Goal: Task Accomplishment & Management: Manage account settings

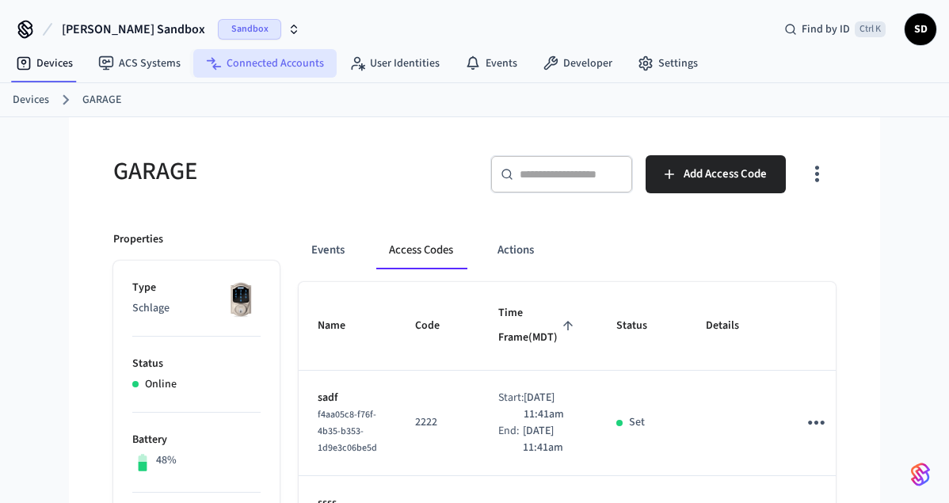
click at [277, 63] on link "Connected Accounts" at bounding box center [264, 63] width 143 height 29
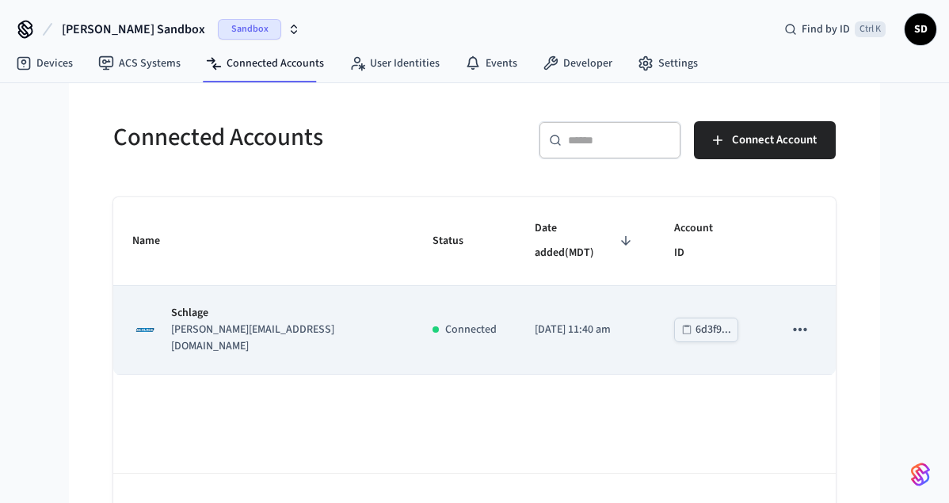
click at [789, 313] on button "sticky table" at bounding box center [799, 329] width 33 height 33
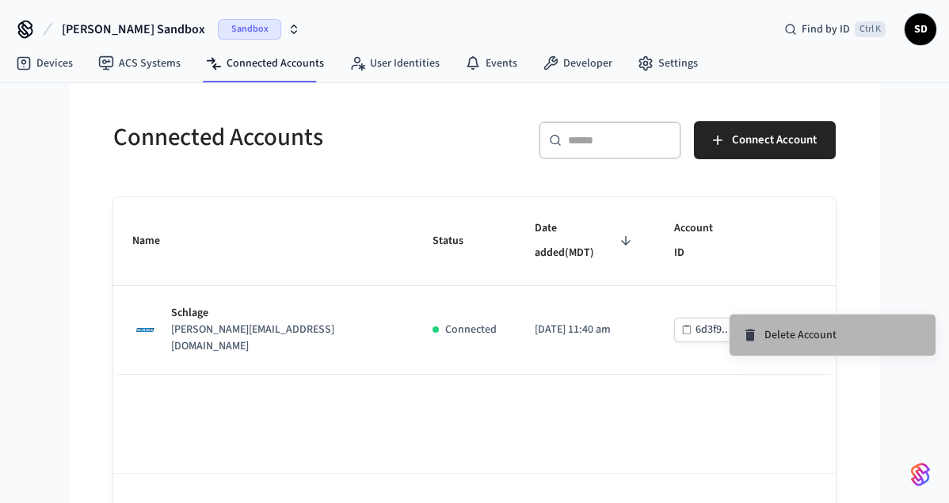
click at [774, 326] on li "Delete Account" at bounding box center [832, 334] width 206 height 41
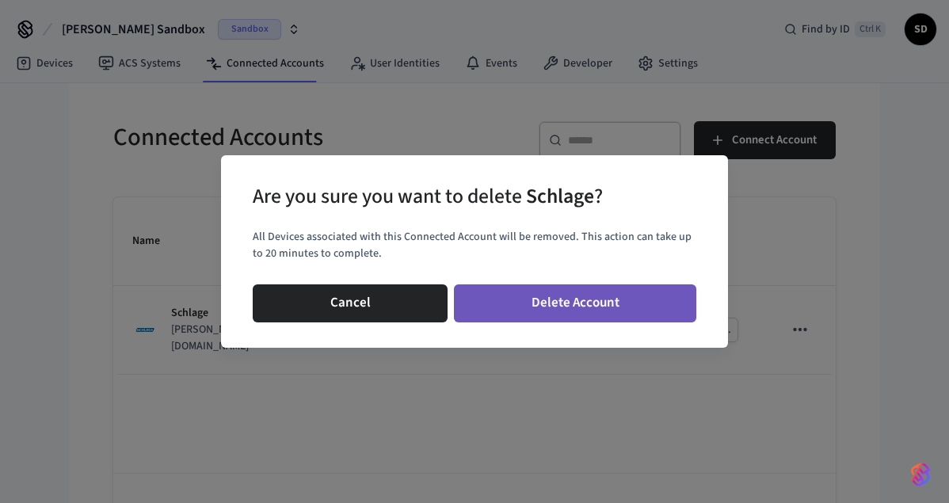
click at [572, 291] on button "Delete Account" at bounding box center [575, 303] width 242 height 38
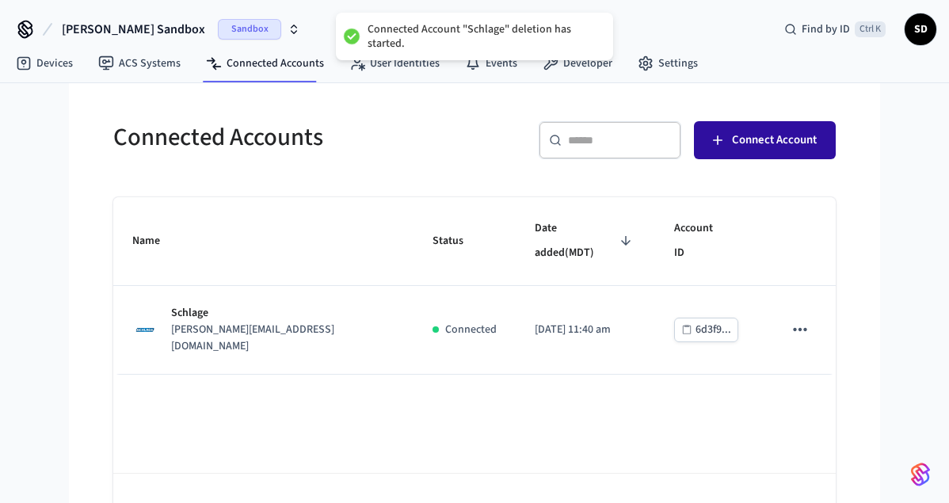
click at [783, 143] on span "Connect Account" at bounding box center [774, 140] width 85 height 21
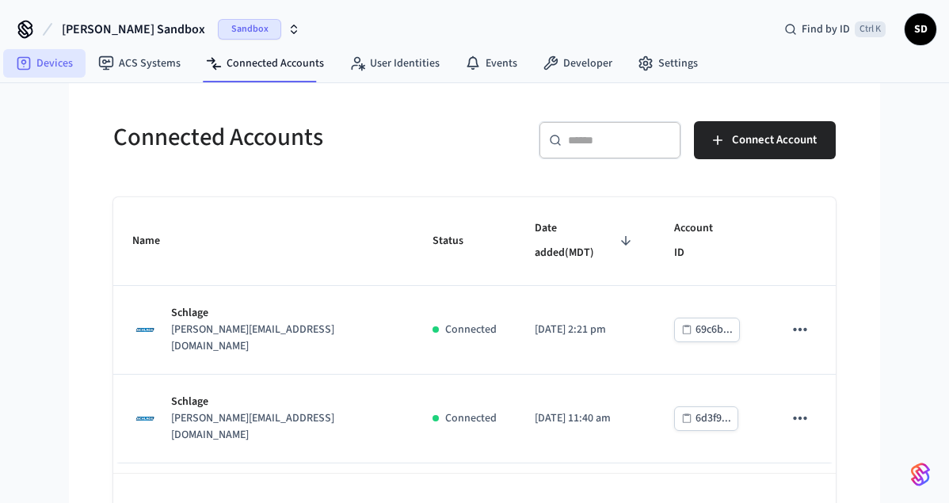
click at [58, 64] on link "Devices" at bounding box center [44, 63] width 82 height 29
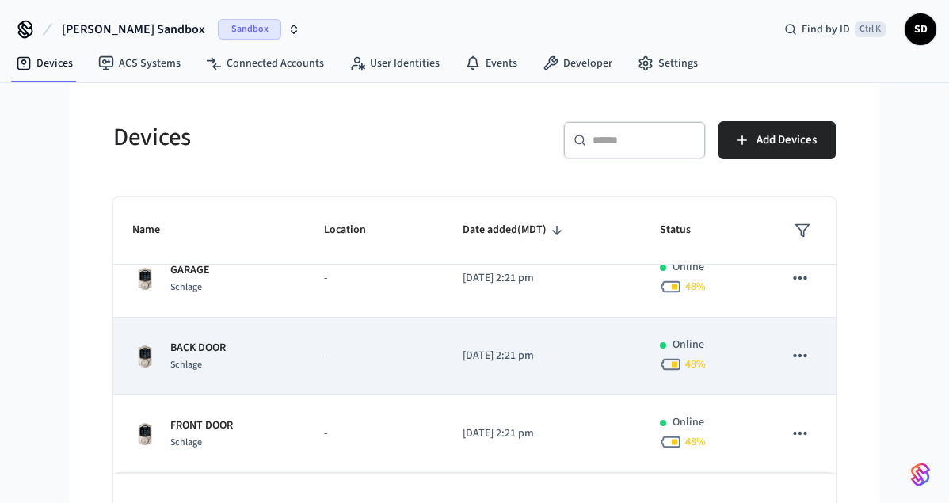
scroll to position [47, 0]
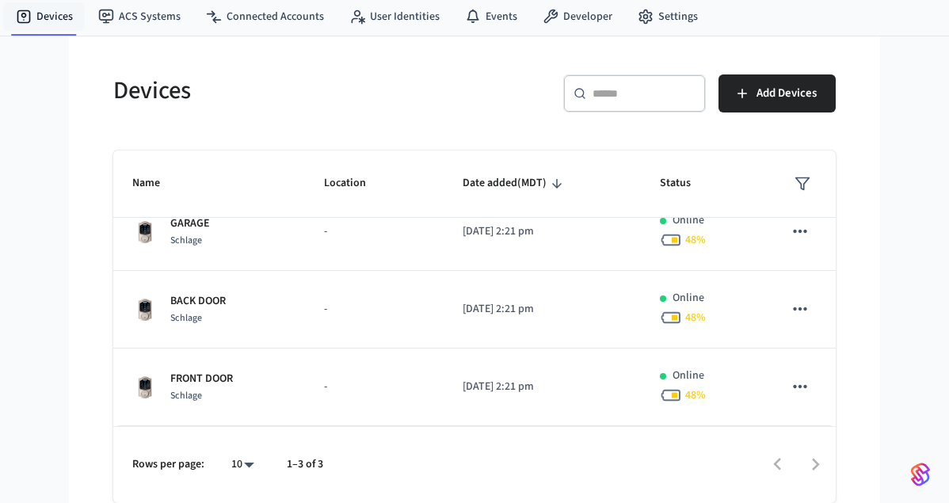
click at [884, 140] on div "Scott's Sandbox Sandbox Find by ID Ctrl K SD Devices ACS Systems Connected Acco…" at bounding box center [474, 227] width 949 height 549
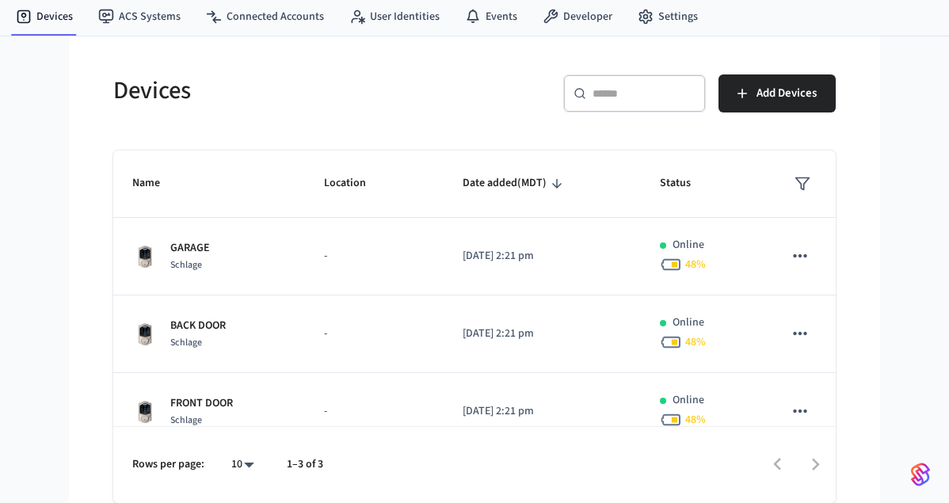
scroll to position [25, 0]
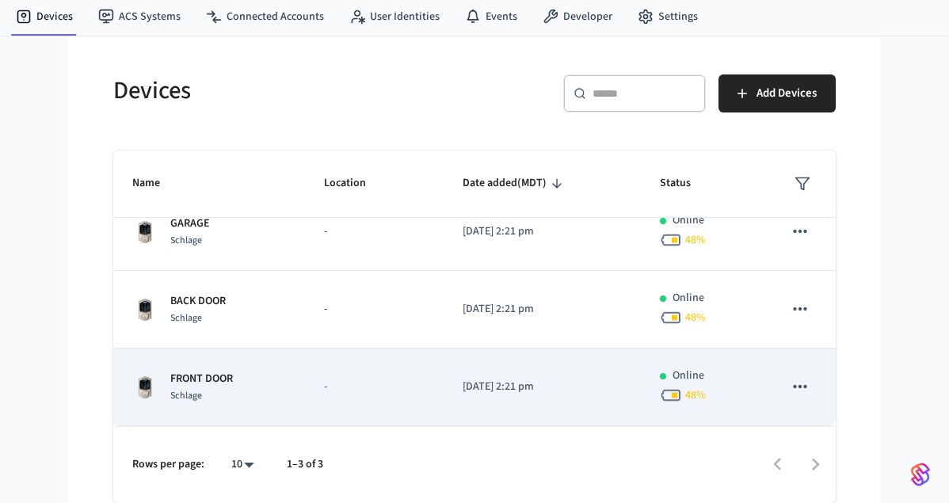
click at [458, 390] on td "[DATE] 2:21 pm" at bounding box center [541, 387] width 197 height 78
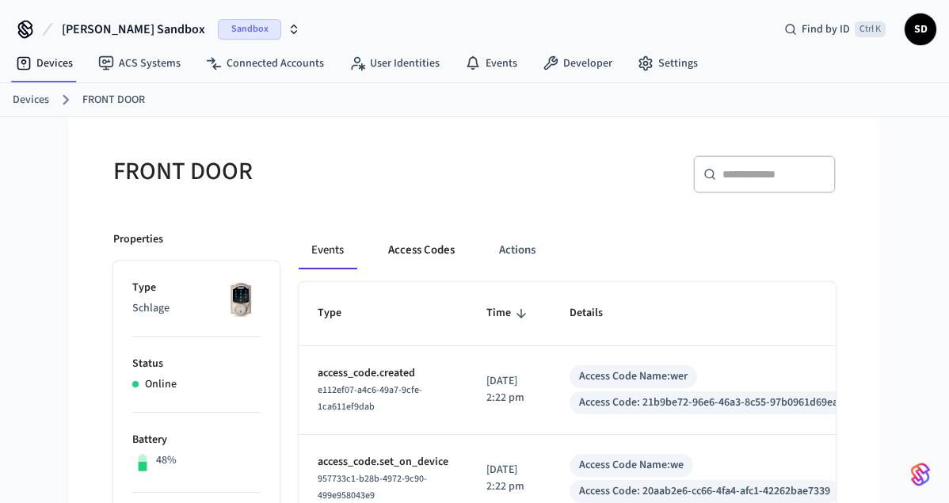
click at [419, 239] on button "Access Codes" at bounding box center [421, 250] width 92 height 38
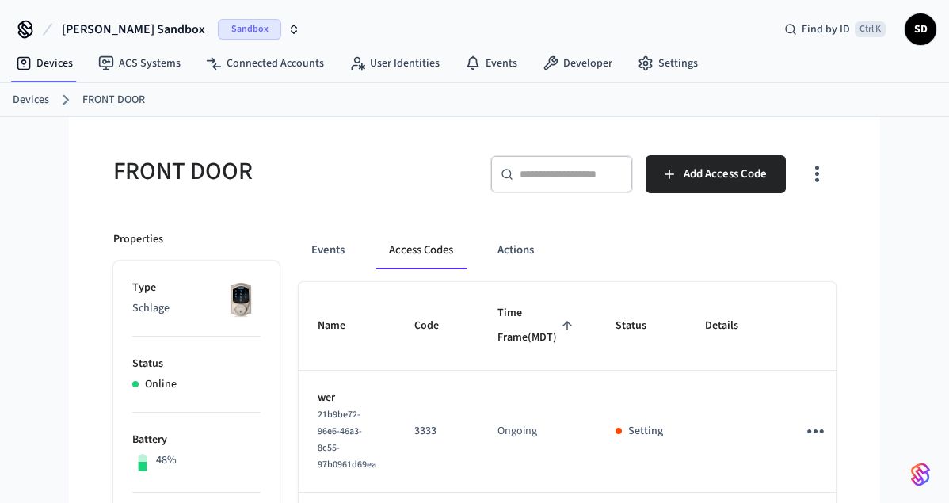
scroll to position [162, 0]
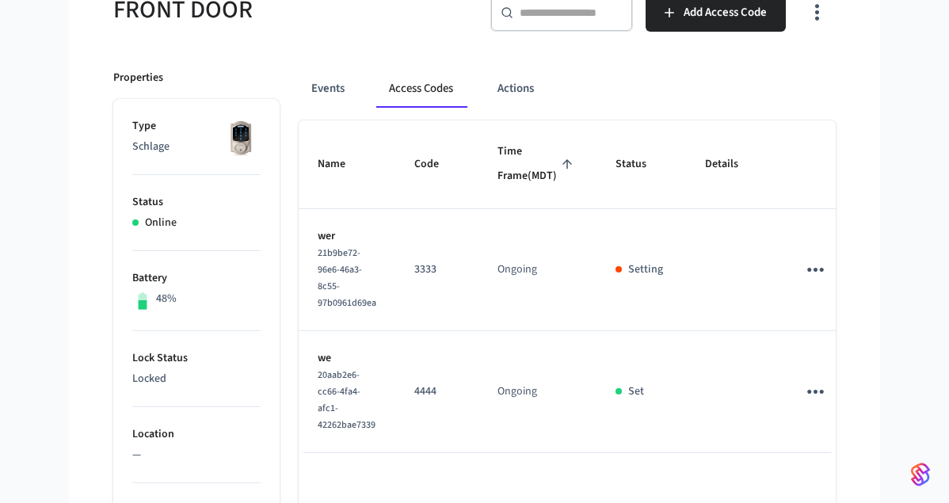
click at [884, 133] on div "[PERSON_NAME] Sandbox Sandbox Find by ID Ctrl K SD Devices ACS Systems Connecte…" at bounding box center [474, 433] width 949 height 1191
